Goal: Check status

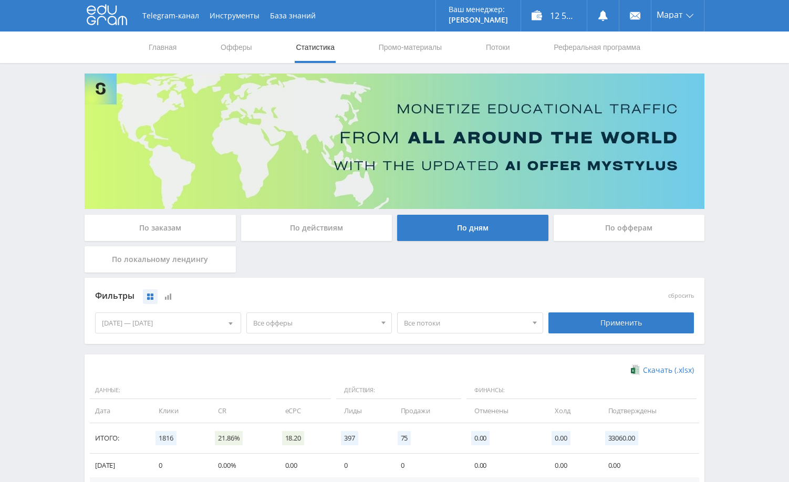
click at [168, 227] on div "По заказам" at bounding box center [160, 228] width 151 height 26
click at [0, 0] on input "По заказам" at bounding box center [0, 0] width 0 height 0
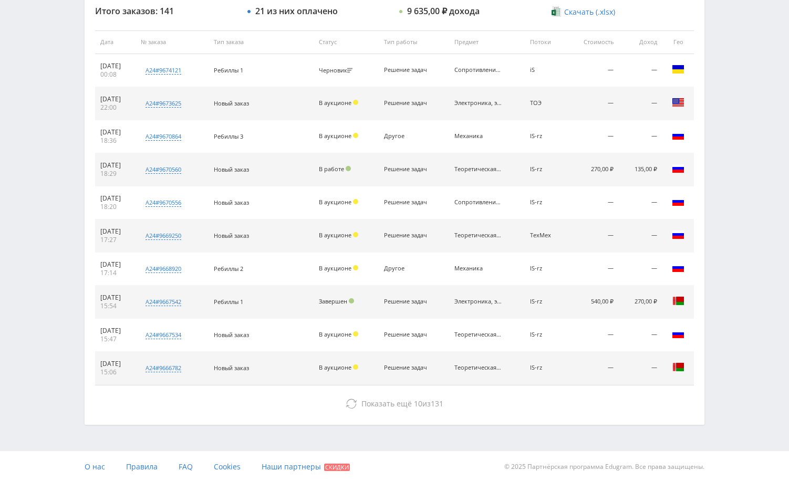
scroll to position [400, 0]
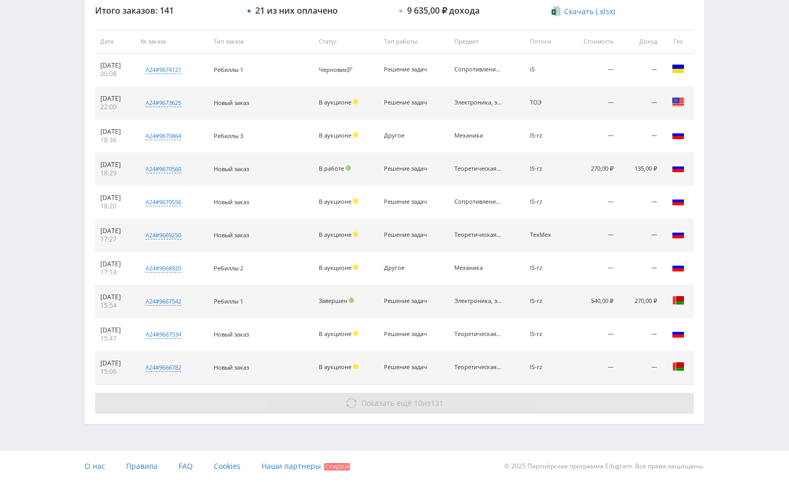
click at [416, 398] on span "10" at bounding box center [418, 403] width 8 height 10
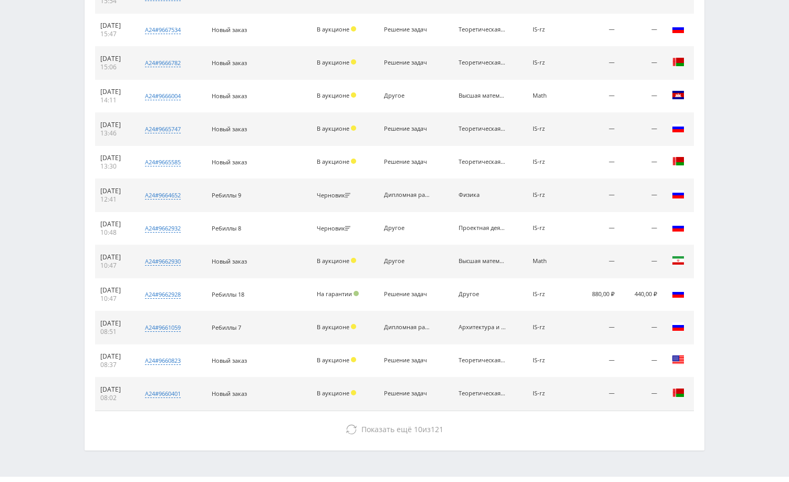
scroll to position [731, 0]
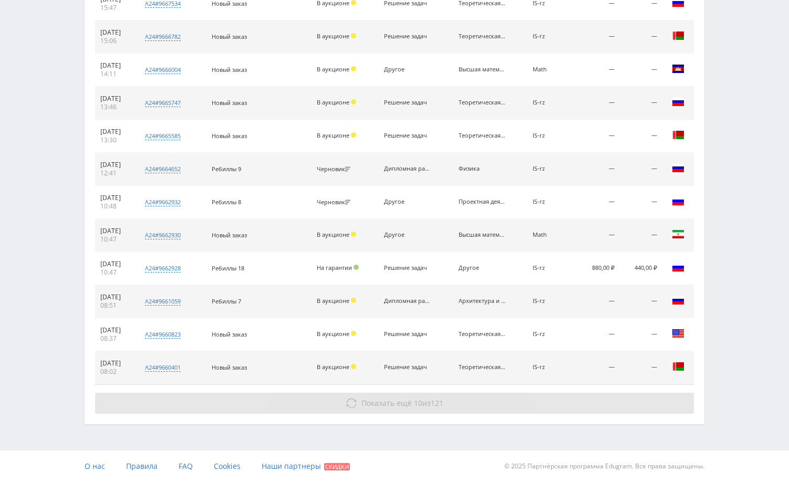
click at [419, 402] on span "10" at bounding box center [418, 403] width 8 height 10
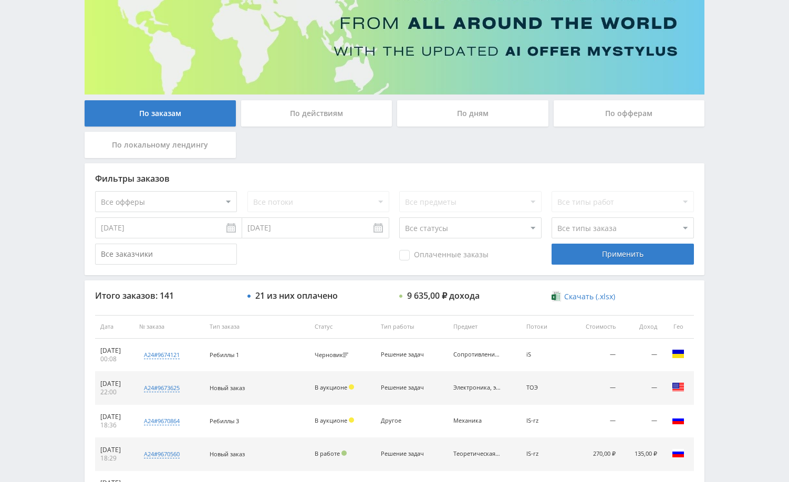
scroll to position [0, 0]
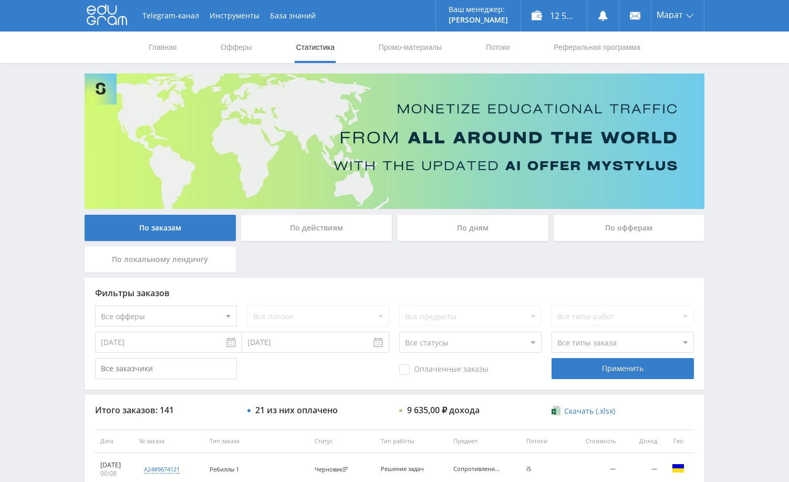
click at [461, 233] on div "По дням" at bounding box center [472, 228] width 151 height 26
click at [0, 0] on input "По дням" at bounding box center [0, 0] width 0 height 0
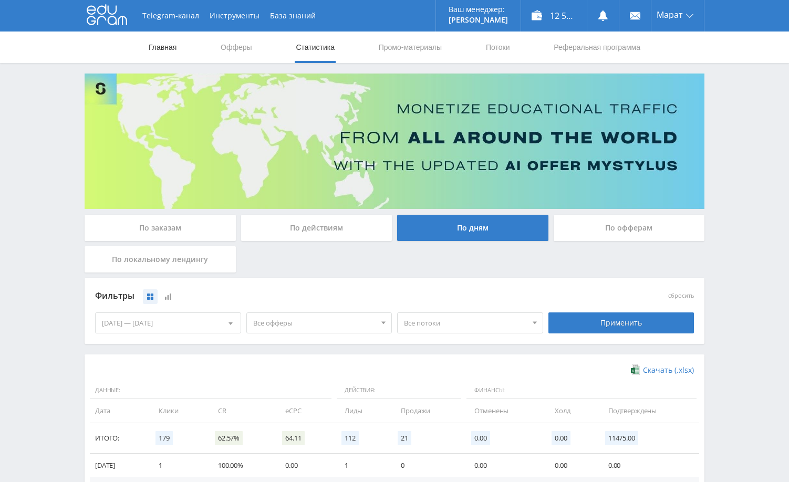
click at [162, 47] on link "Главная" at bounding box center [163, 48] width 30 height 32
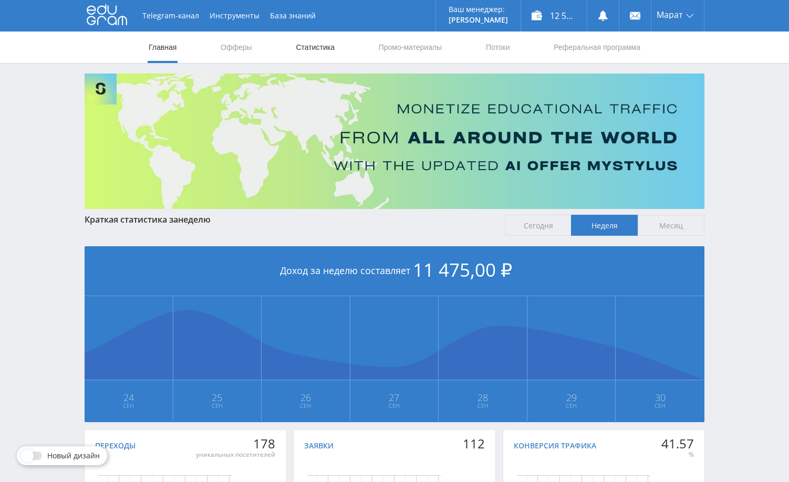
click at [299, 50] on link "Статистика" at bounding box center [315, 48] width 41 height 32
